Goal: Task Accomplishment & Management: Manage account settings

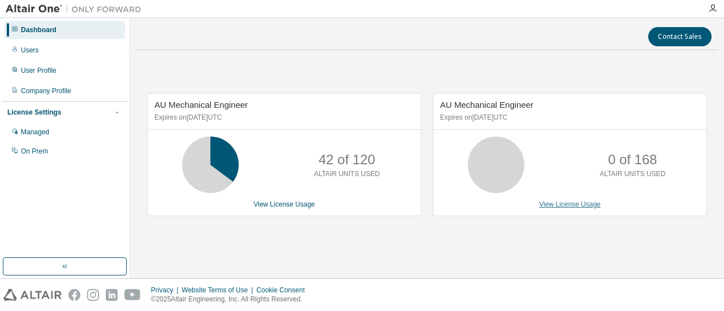
click at [545, 205] on link "View License Usage" at bounding box center [570, 205] width 62 height 8
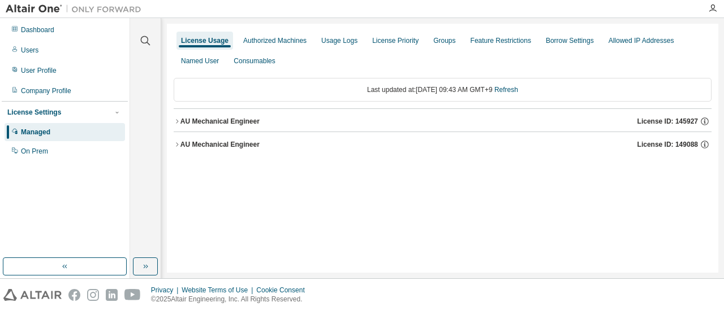
click at [175, 146] on icon "button" at bounding box center [177, 144] width 7 height 7
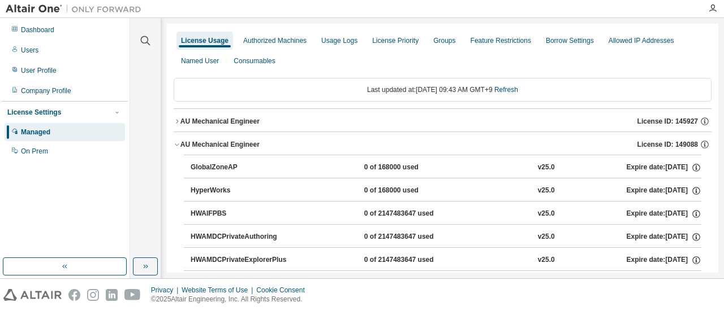
click at [176, 122] on icon "button" at bounding box center [177, 121] width 7 height 7
